Goal: Task Accomplishment & Management: Use online tool/utility

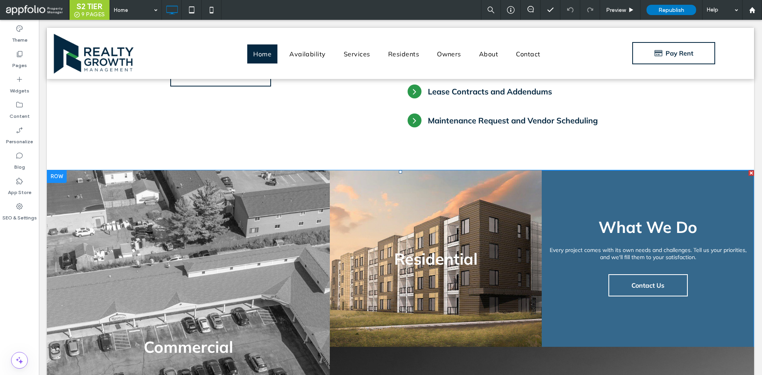
scroll to position [516, 0]
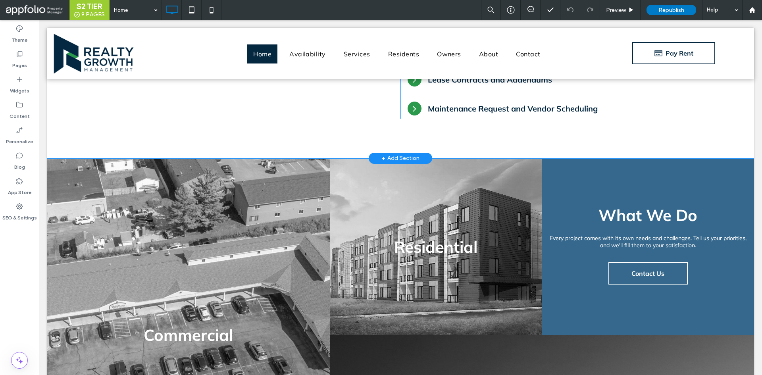
click at [394, 154] on div "+ Add Section" at bounding box center [400, 158] width 38 height 9
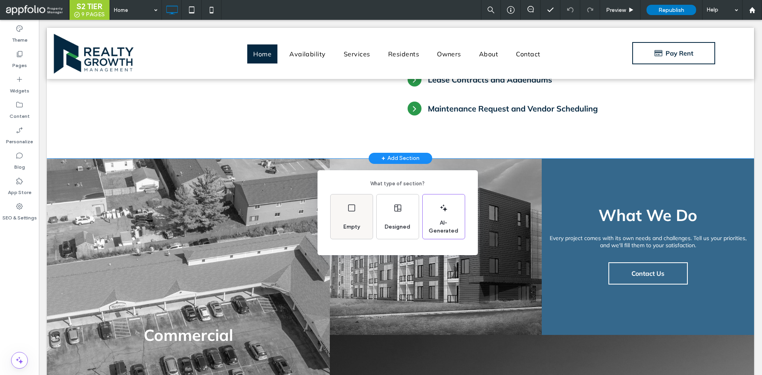
click at [358, 194] on div "Empty" at bounding box center [352, 216] width 42 height 44
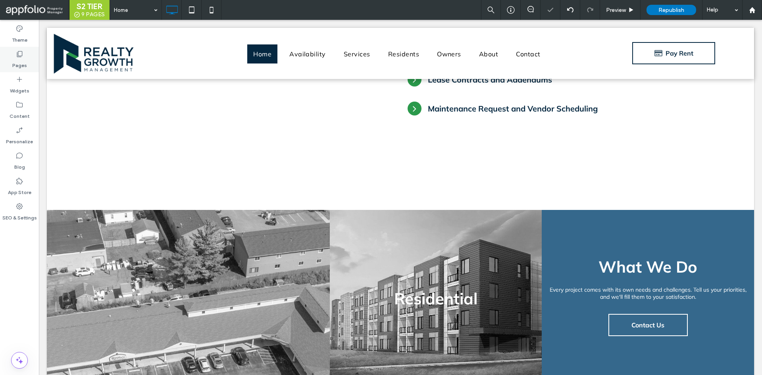
click at [18, 62] on label "Pages" at bounding box center [19, 63] width 15 height 11
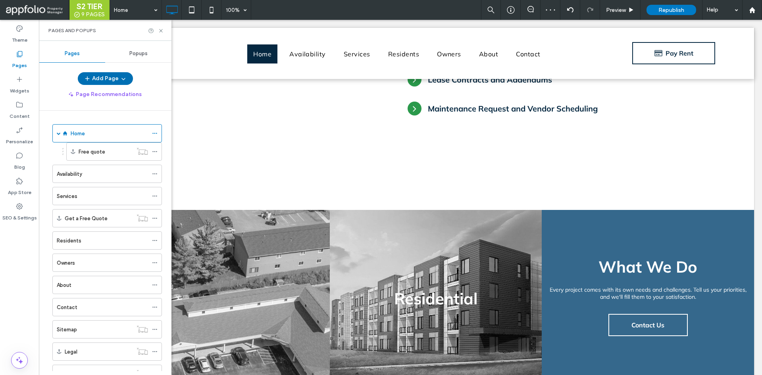
click at [98, 81] on button "Add Page" at bounding box center [105, 78] width 55 height 13
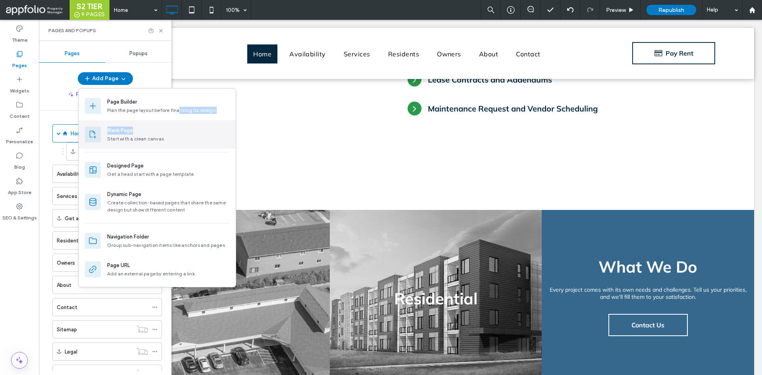
drag, startPoint x: 177, startPoint y: 116, endPoint x: 183, endPoint y: 126, distance: 12.7
click at [183, 126] on div "Page Builder Plan the page layout before finalizing its design Blank Page Start…" at bounding box center [157, 122] width 157 height 61
click at [183, 126] on div "Blank Page Start with a clean canvas" at bounding box center [157, 134] width 157 height 29
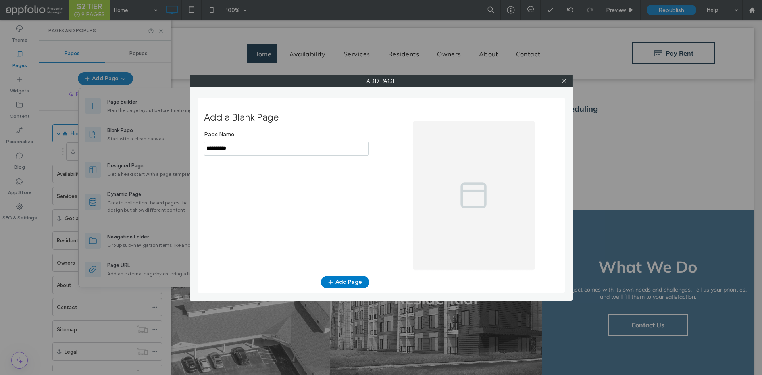
click at [257, 152] on input "notEmpty" at bounding box center [286, 149] width 165 height 14
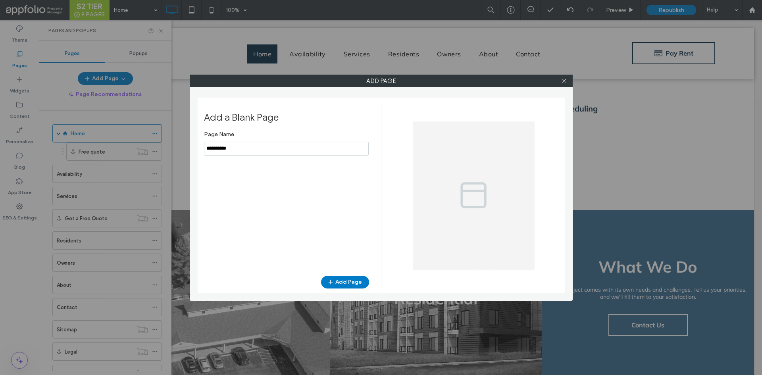
click at [257, 152] on input "notEmpty" at bounding box center [286, 149] width 165 height 14
type input "*"
type input "**********"
click at [345, 278] on button "Add Page" at bounding box center [345, 282] width 48 height 13
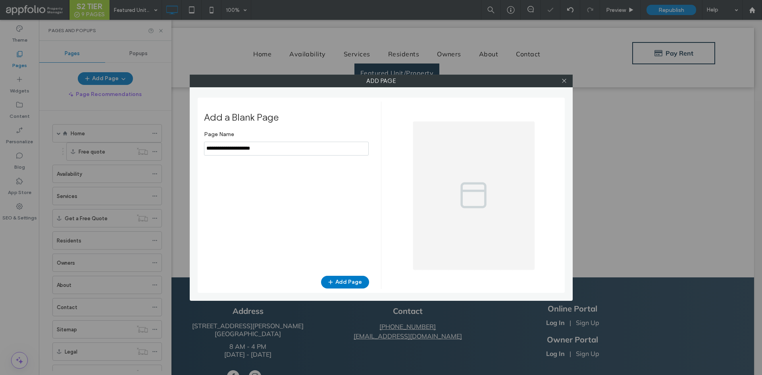
scroll to position [0, 0]
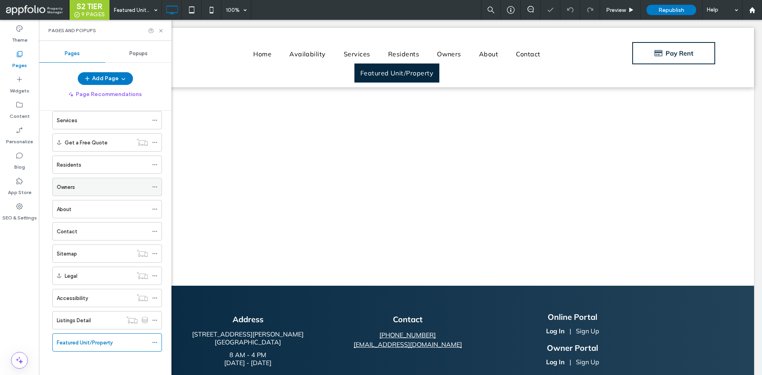
scroll to position [76, 0]
click at [151, 341] on div "Featured Unit/Property" at bounding box center [107, 342] width 110 height 18
click at [157, 340] on icon at bounding box center [155, 342] width 6 height 6
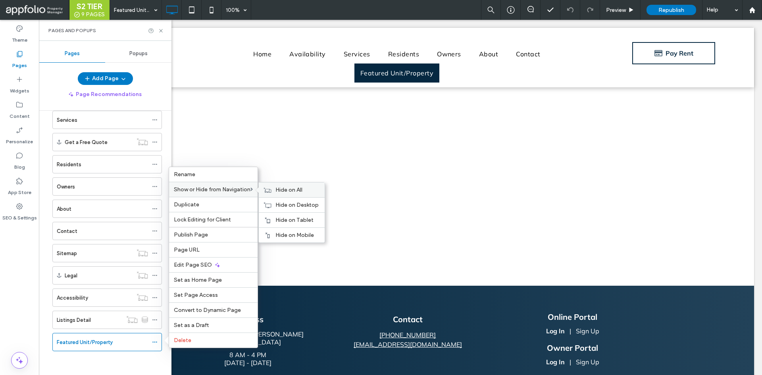
click at [268, 193] on icon at bounding box center [268, 190] width 8 height 6
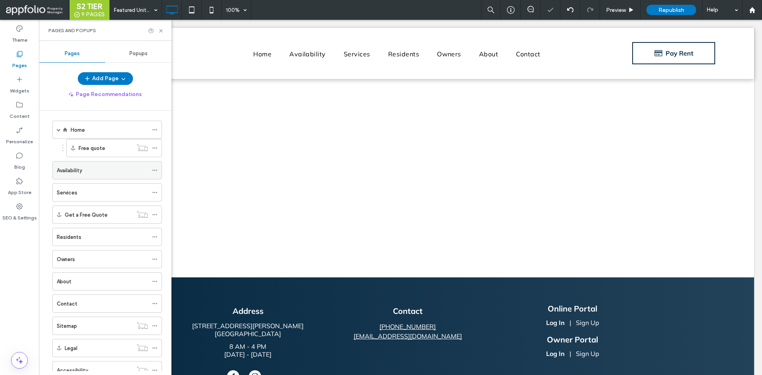
scroll to position [0, 0]
click at [19, 108] on icon at bounding box center [19, 105] width 8 height 8
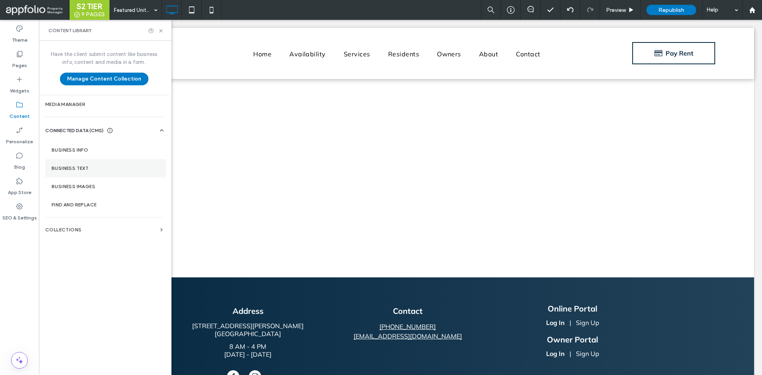
click at [83, 162] on section "Business Text" at bounding box center [105, 168] width 121 height 18
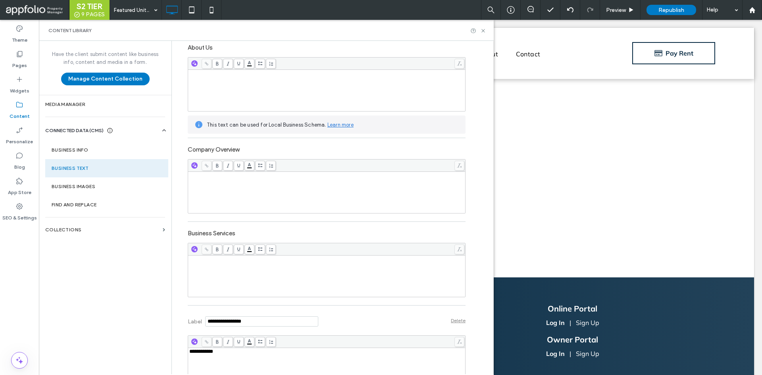
scroll to position [223, 0]
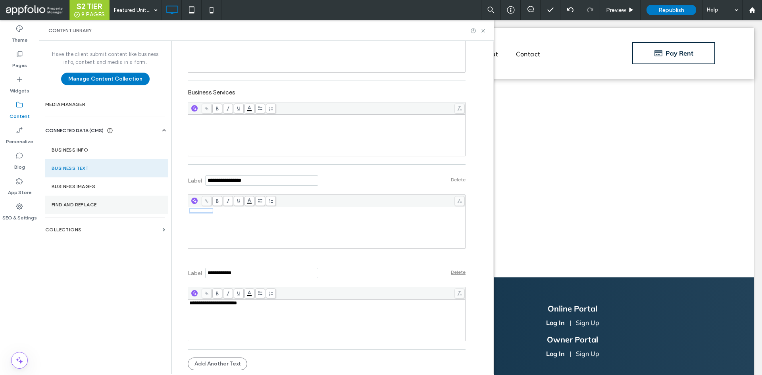
drag, startPoint x: 220, startPoint y: 211, endPoint x: 141, endPoint y: 206, distance: 78.7
click at [141, 206] on div "**********" at bounding box center [266, 207] width 455 height 333
copy span "**********"
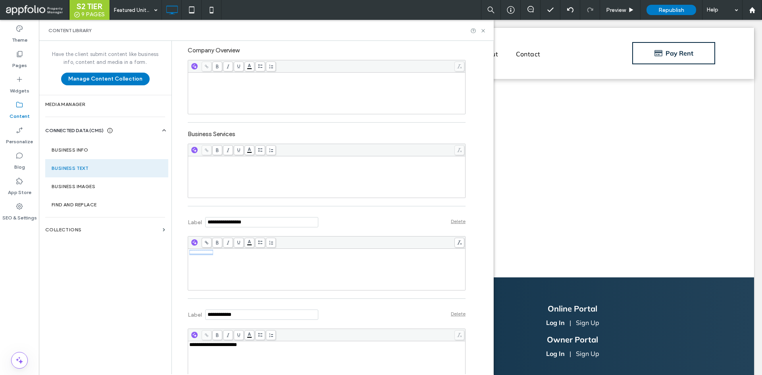
scroll to position [104, 0]
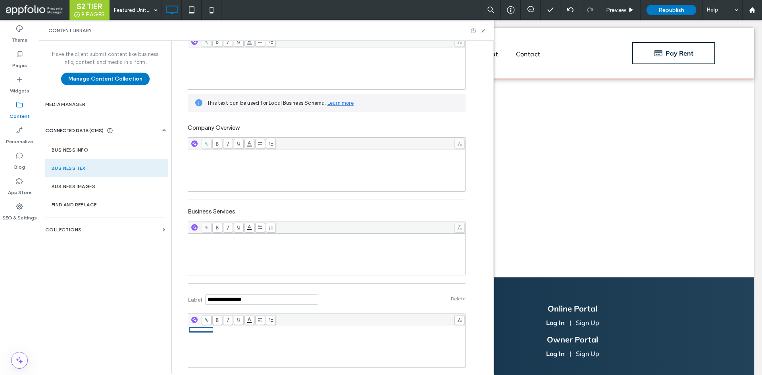
click at [539, 28] on div "Click To Paste Home Availability Services Residents Owners About Contact Click …" at bounding box center [400, 53] width 707 height 51
click at [17, 63] on label "Pages" at bounding box center [19, 63] width 15 height 11
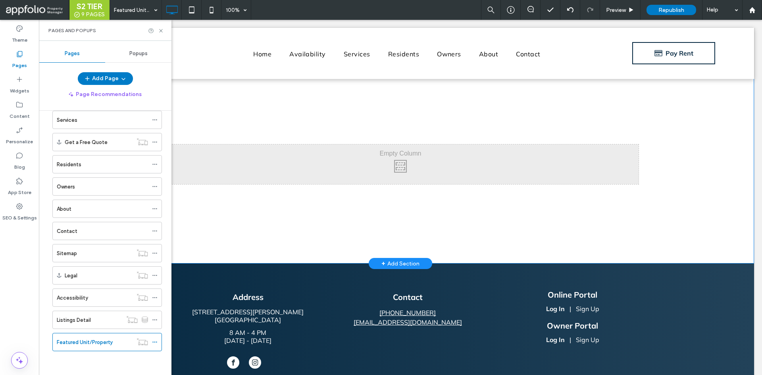
scroll to position [0, 0]
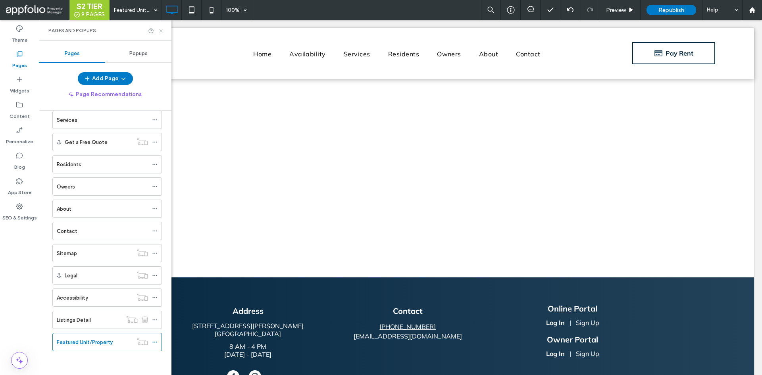
drag, startPoint x: 163, startPoint y: 33, endPoint x: 124, endPoint y: 13, distance: 43.8
click at [163, 33] on icon at bounding box center [161, 31] width 6 height 6
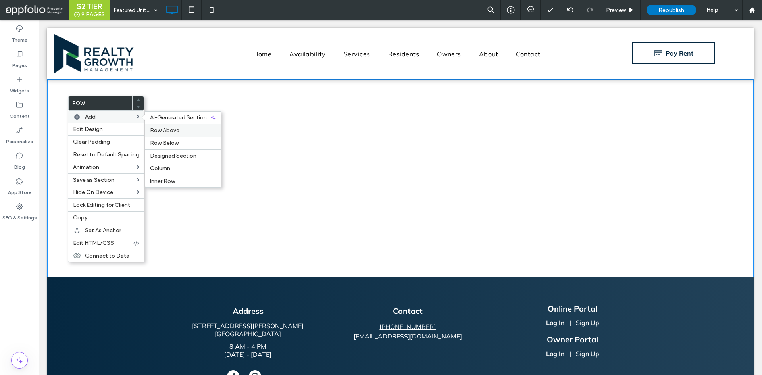
click at [183, 135] on div "Row Above" at bounding box center [183, 130] width 76 height 13
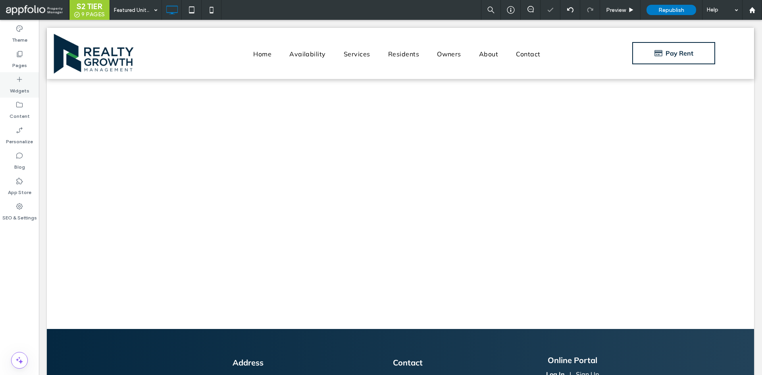
click at [17, 85] on label "Widgets" at bounding box center [19, 88] width 19 height 11
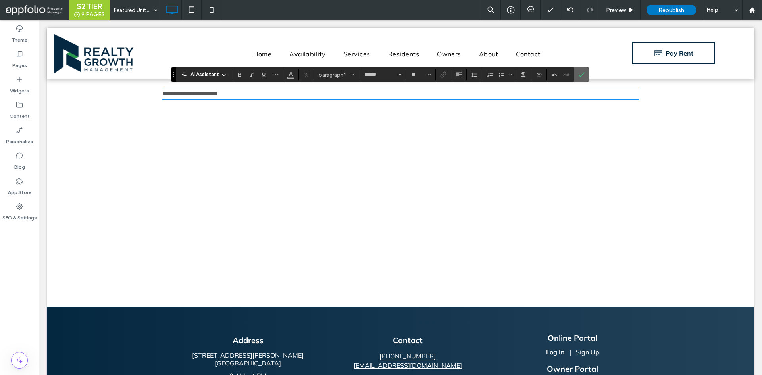
click at [587, 75] on label "Confirm" at bounding box center [582, 74] width 12 height 14
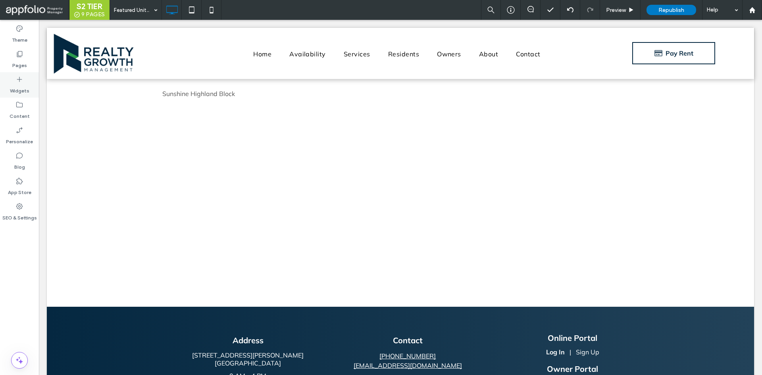
drag, startPoint x: 23, startPoint y: 84, endPoint x: 138, endPoint y: 162, distance: 139.4
click at [23, 84] on label "Widgets" at bounding box center [19, 88] width 19 height 11
drag, startPoint x: 16, startPoint y: 85, endPoint x: 26, endPoint y: 87, distance: 10.2
click at [16, 85] on label "Widgets" at bounding box center [19, 88] width 19 height 11
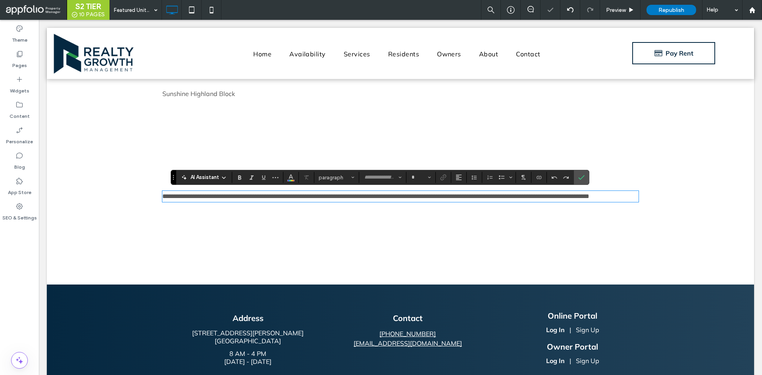
type input "******"
type input "**"
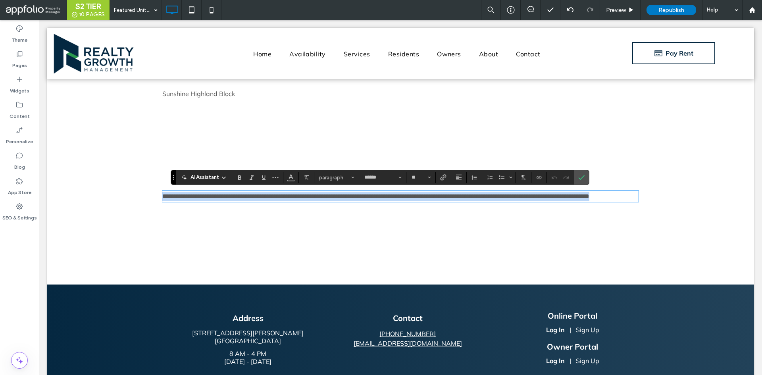
click at [244, 199] on span "**********" at bounding box center [375, 196] width 427 height 6
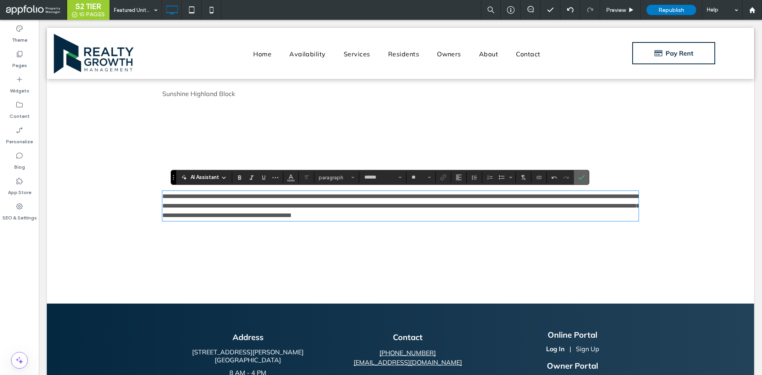
click at [583, 177] on icon "Confirm" at bounding box center [581, 177] width 6 height 6
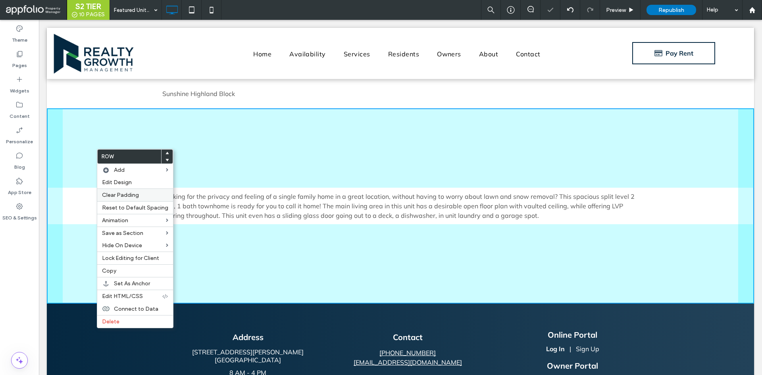
click at [138, 191] on div "Clear Padding" at bounding box center [135, 195] width 76 height 13
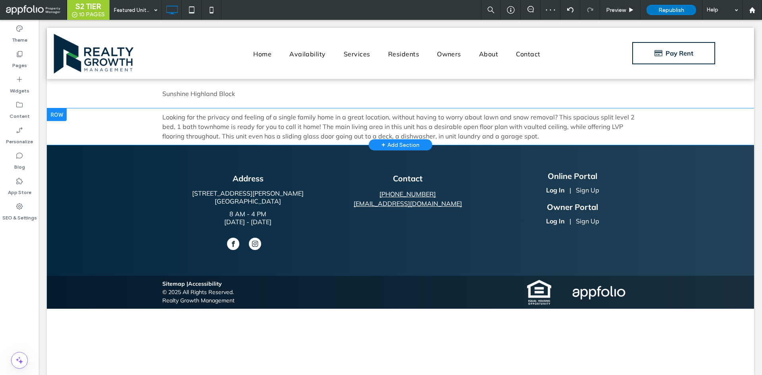
click at [402, 147] on div "+ Add Section" at bounding box center [400, 145] width 38 height 9
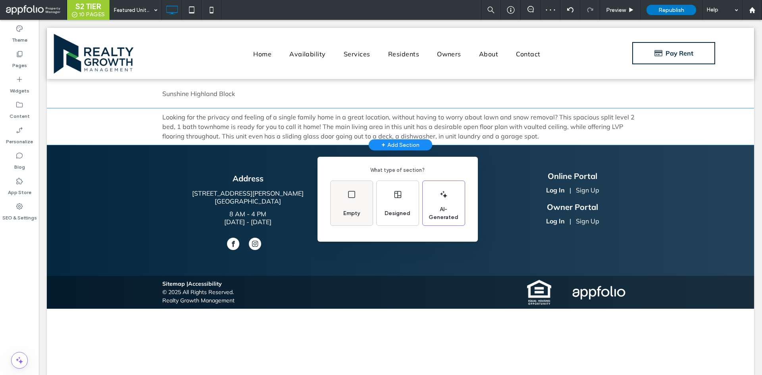
click at [356, 195] on icon at bounding box center [352, 195] width 10 height 10
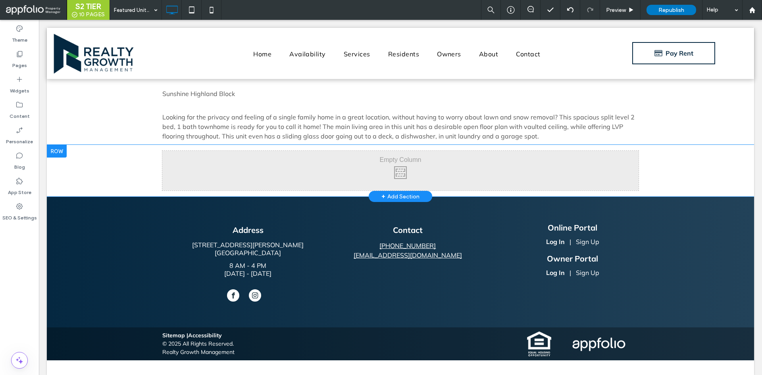
click at [86, 161] on div "Click To Paste Click To Paste Row + Add Section" at bounding box center [400, 171] width 707 height 52
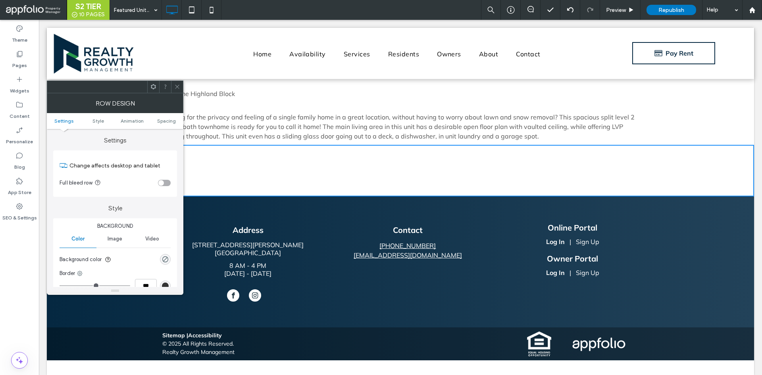
click at [180, 87] on icon at bounding box center [177, 87] width 6 height 6
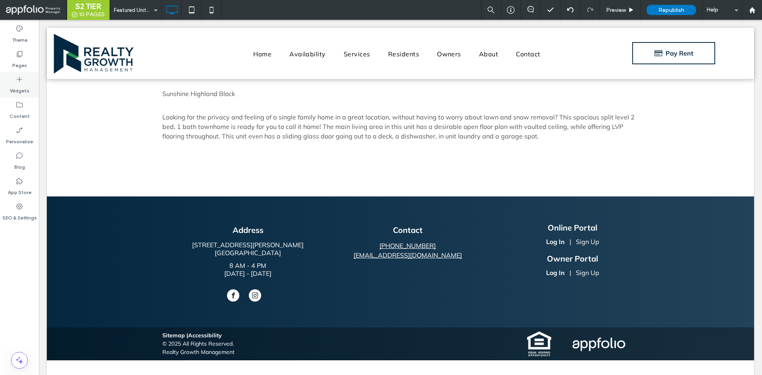
click at [28, 80] on div "Widgets" at bounding box center [19, 84] width 39 height 25
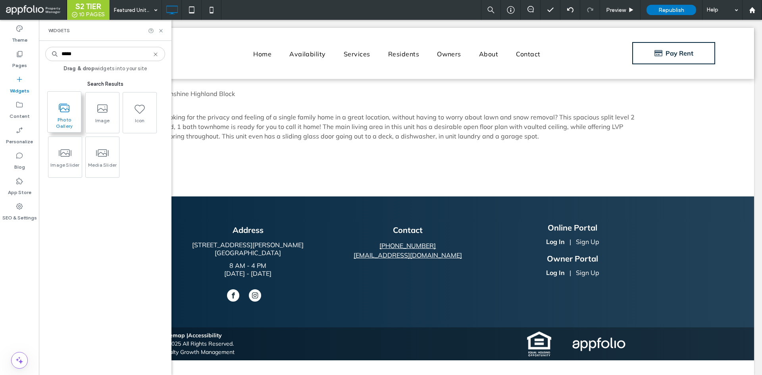
type input "*****"
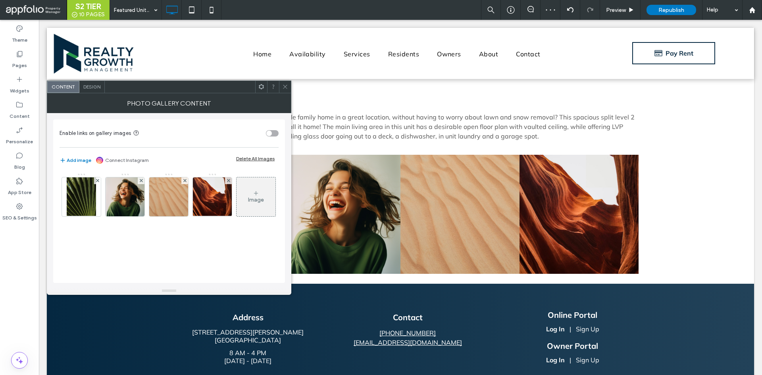
click at [287, 90] on span at bounding box center [285, 87] width 6 height 12
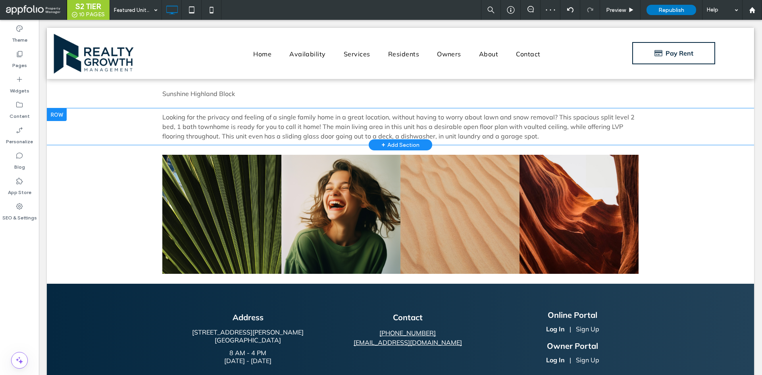
click at [391, 142] on div "+ Add Section" at bounding box center [400, 145] width 38 height 9
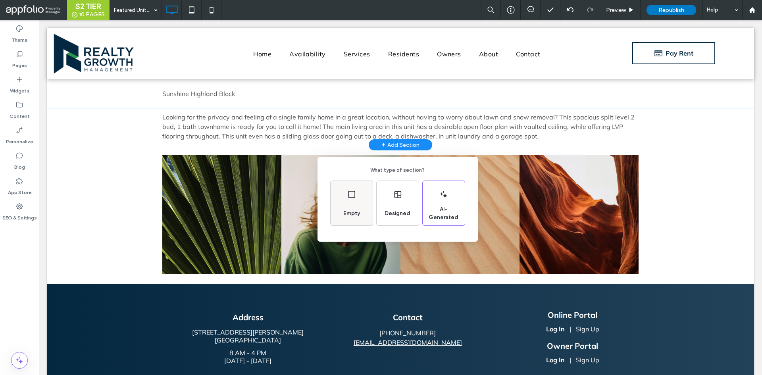
click at [351, 193] on icon at bounding box center [352, 195] width 10 height 10
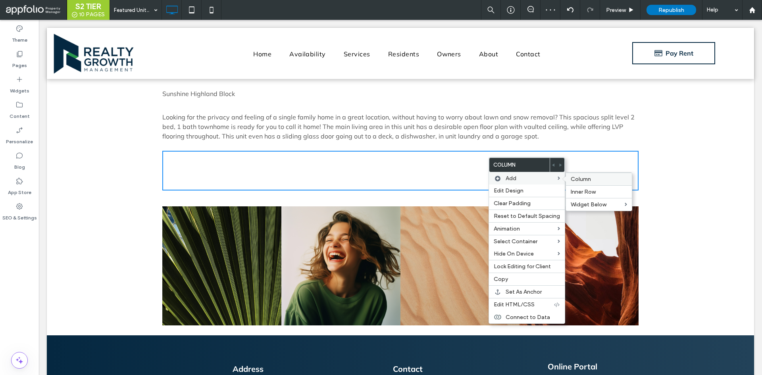
click at [610, 182] on label "Column" at bounding box center [599, 179] width 56 height 7
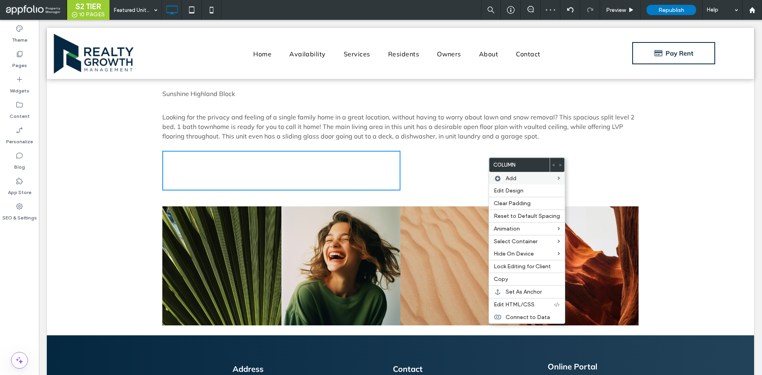
click at [441, 175] on div "Click To Paste Click To Paste" at bounding box center [520, 171] width 238 height 40
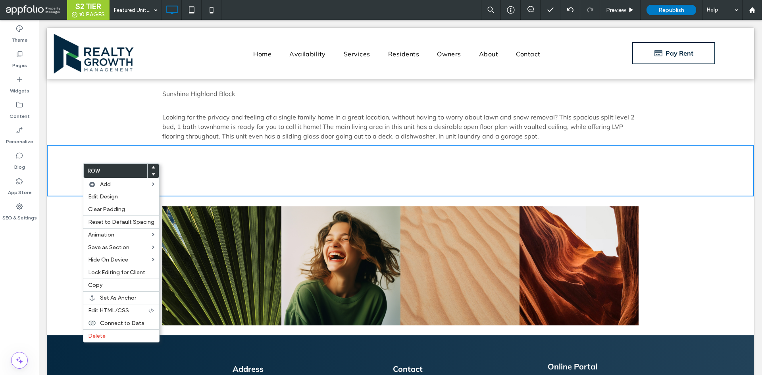
click at [588, 173] on div "Click To Paste Click To Paste" at bounding box center [520, 171] width 238 height 40
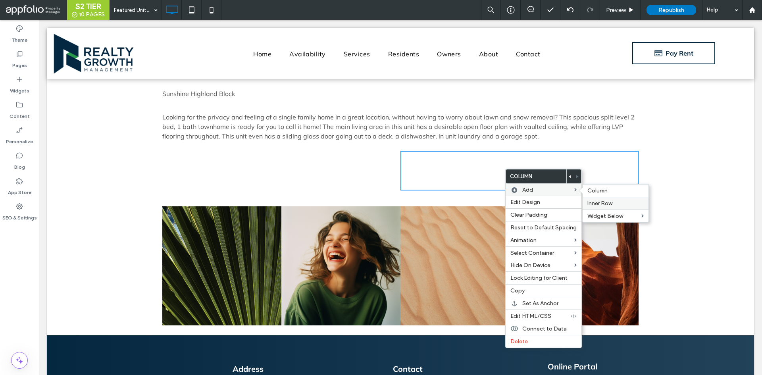
click at [616, 199] on div "Inner Row" at bounding box center [616, 203] width 66 height 13
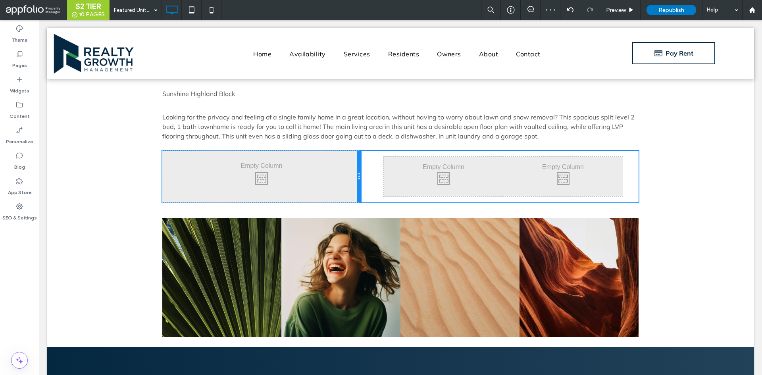
drag, startPoint x: 396, startPoint y: 182, endPoint x: 441, endPoint y: 214, distance: 55.3
click at [363, 183] on div "Click To Paste Click To Paste Click To Paste Click To Paste Click To Paste Clic…" at bounding box center [400, 177] width 476 height 52
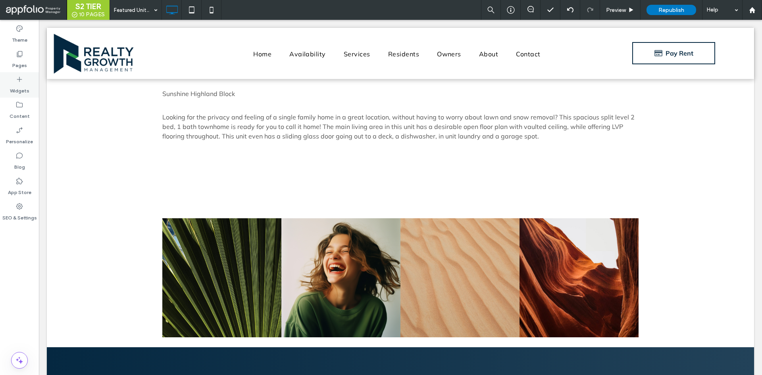
click at [23, 80] on div "Widgets" at bounding box center [19, 84] width 39 height 25
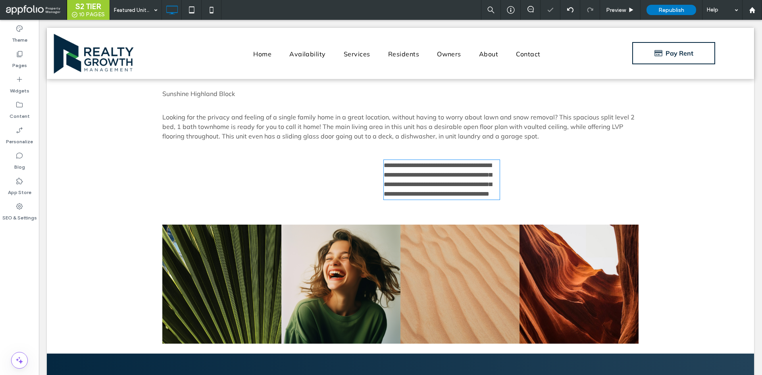
type input "******"
type input "**"
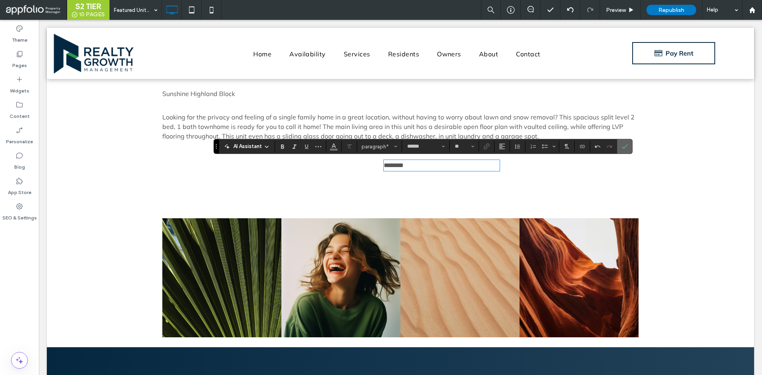
click at [627, 146] on icon "Confirm" at bounding box center [625, 146] width 6 height 6
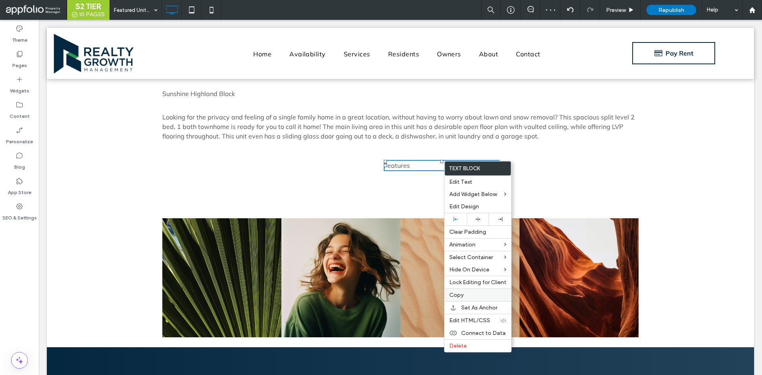
click at [479, 289] on div "Copy" at bounding box center [478, 295] width 67 height 13
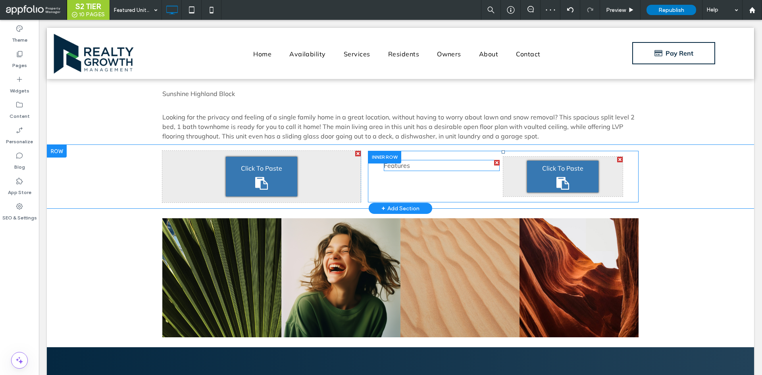
click at [538, 172] on div "Click To Paste" at bounding box center [562, 177] width 71 height 32
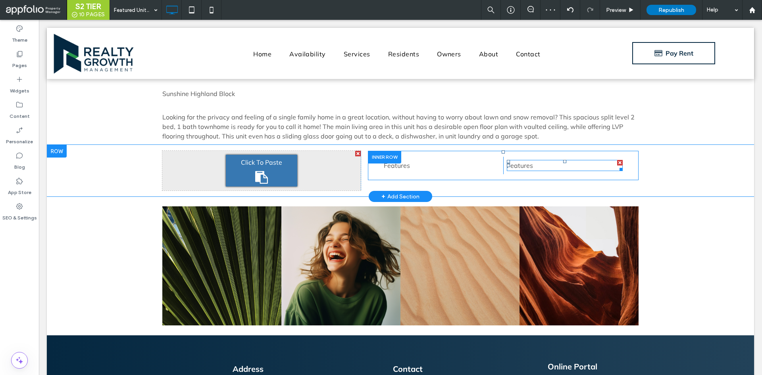
click at [537, 167] on p "Features ﻿" at bounding box center [565, 166] width 116 height 10
type input "******"
type input "**"
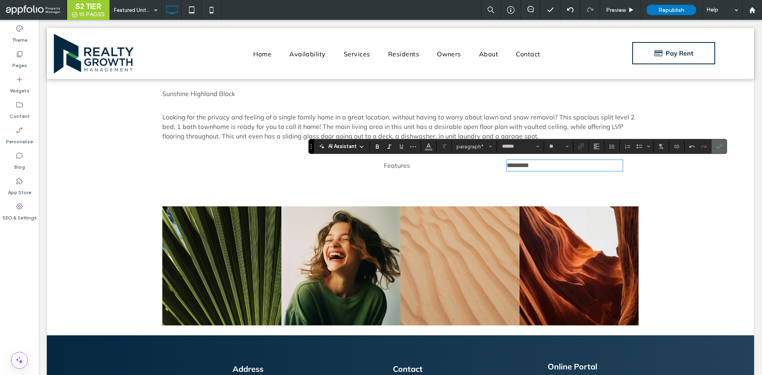
click at [726, 146] on section at bounding box center [719, 146] width 15 height 14
click at [719, 148] on use "Confirm" at bounding box center [719, 146] width 6 height 5
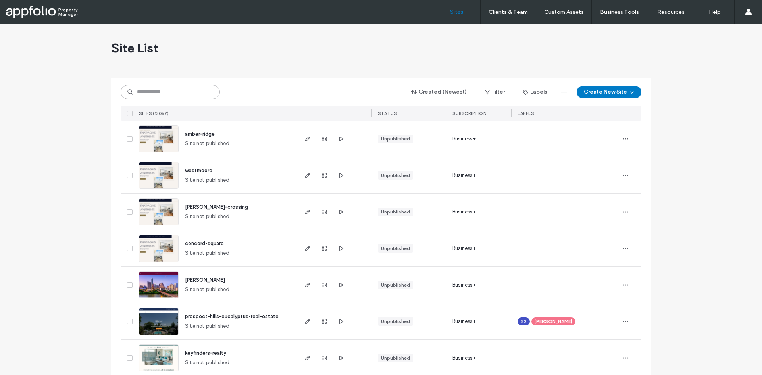
click at [168, 95] on input at bounding box center [170, 92] width 99 height 14
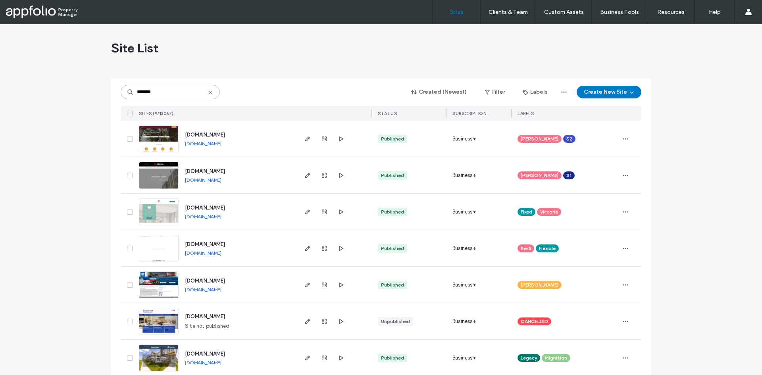
click at [172, 91] on input "*******" at bounding box center [170, 92] width 99 height 14
click at [172, 90] on input "*******" at bounding box center [170, 92] width 99 height 14
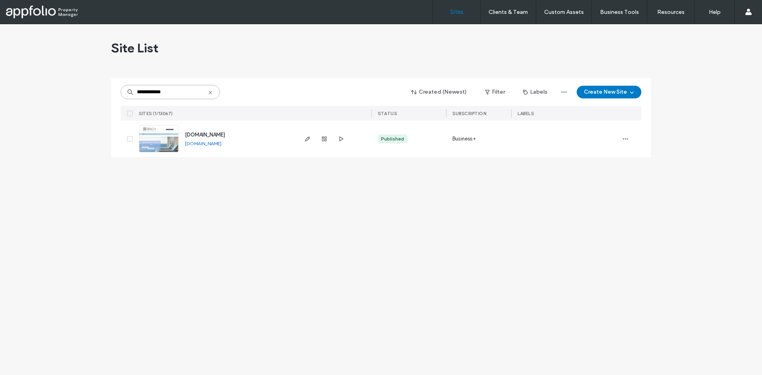
type input "**********"
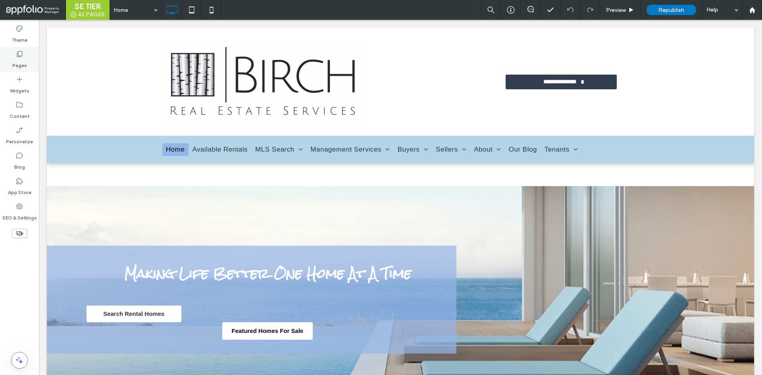
click at [11, 58] on div "Pages" at bounding box center [19, 59] width 39 height 25
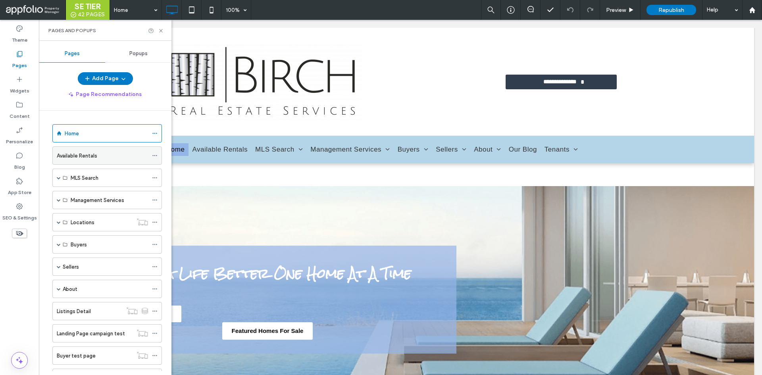
click at [92, 154] on label "Available Rentals" at bounding box center [77, 156] width 40 height 14
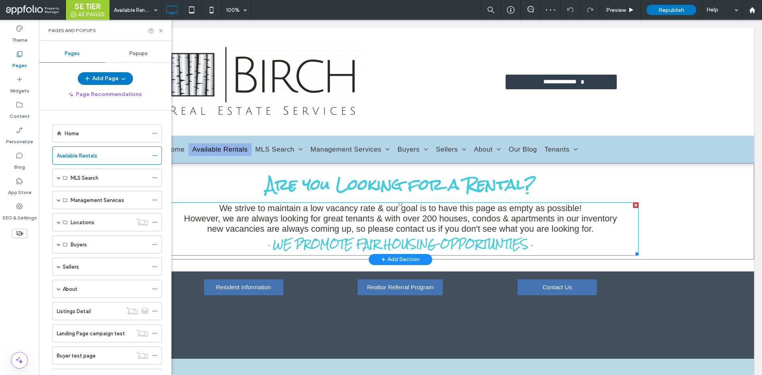
scroll to position [40, 0]
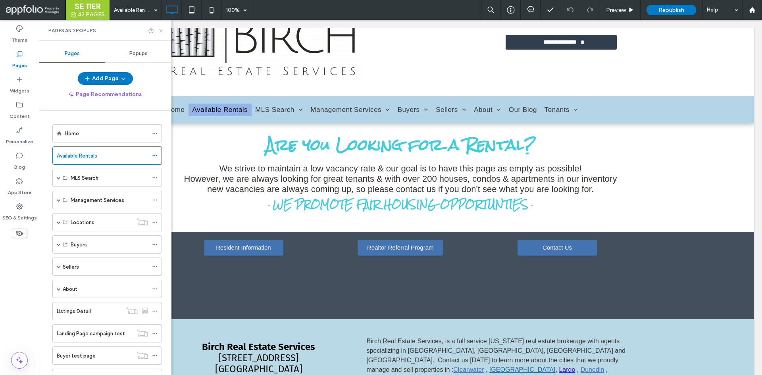
drag, startPoint x: 161, startPoint y: 33, endPoint x: 136, endPoint y: 67, distance: 42.9
click at [161, 33] on icon at bounding box center [161, 31] width 6 height 6
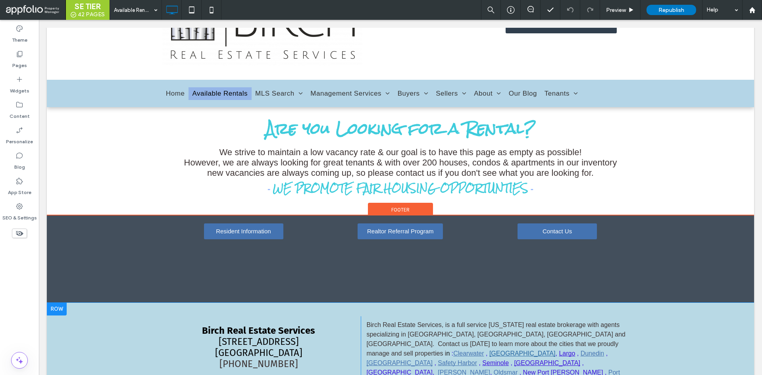
scroll to position [0, 0]
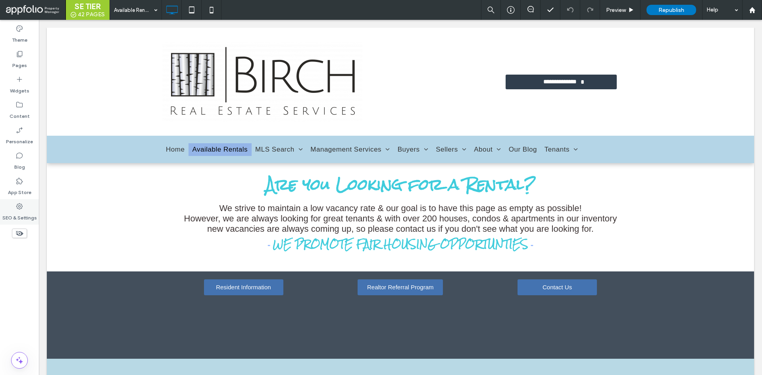
click at [24, 218] on label "SEO & Settings" at bounding box center [19, 215] width 35 height 11
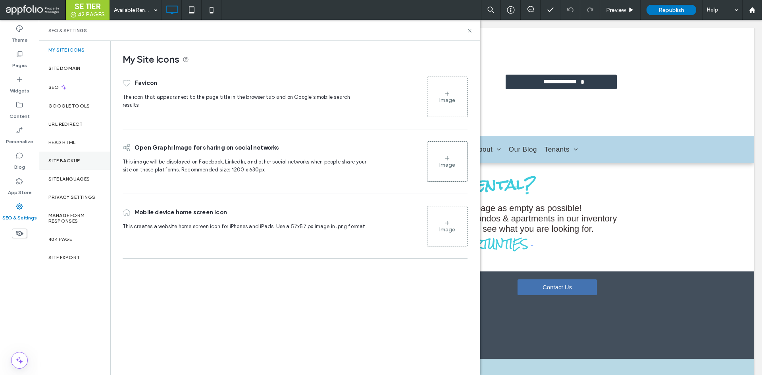
click at [68, 159] on label "Site Backup" at bounding box center [64, 161] width 32 height 6
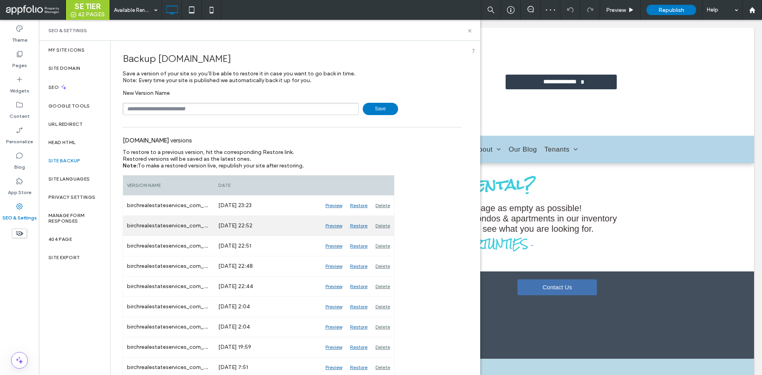
click at [341, 229] on div "Preview" at bounding box center [334, 226] width 25 height 20
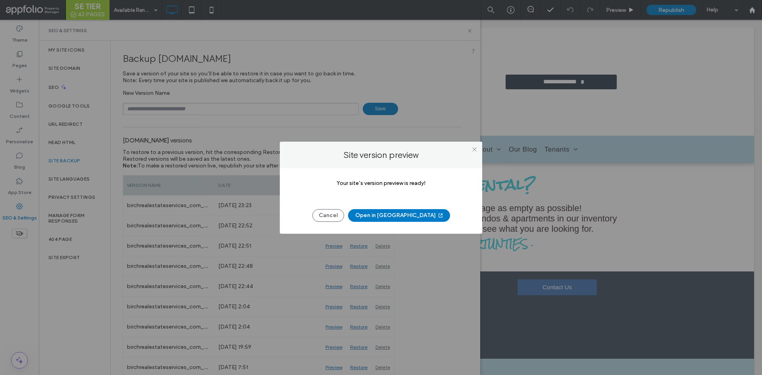
click at [397, 218] on button "Open in [GEOGRAPHIC_DATA]" at bounding box center [399, 215] width 102 height 13
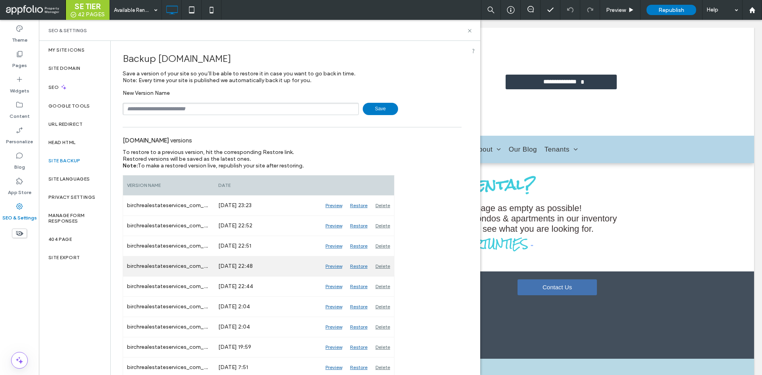
click at [332, 268] on div "Preview" at bounding box center [334, 266] width 25 height 20
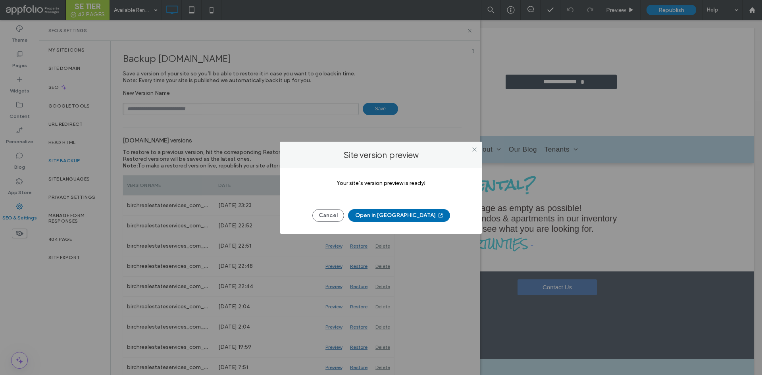
click at [387, 214] on button "Open in [GEOGRAPHIC_DATA]" at bounding box center [399, 215] width 102 height 13
